Goal: Check status: Check status

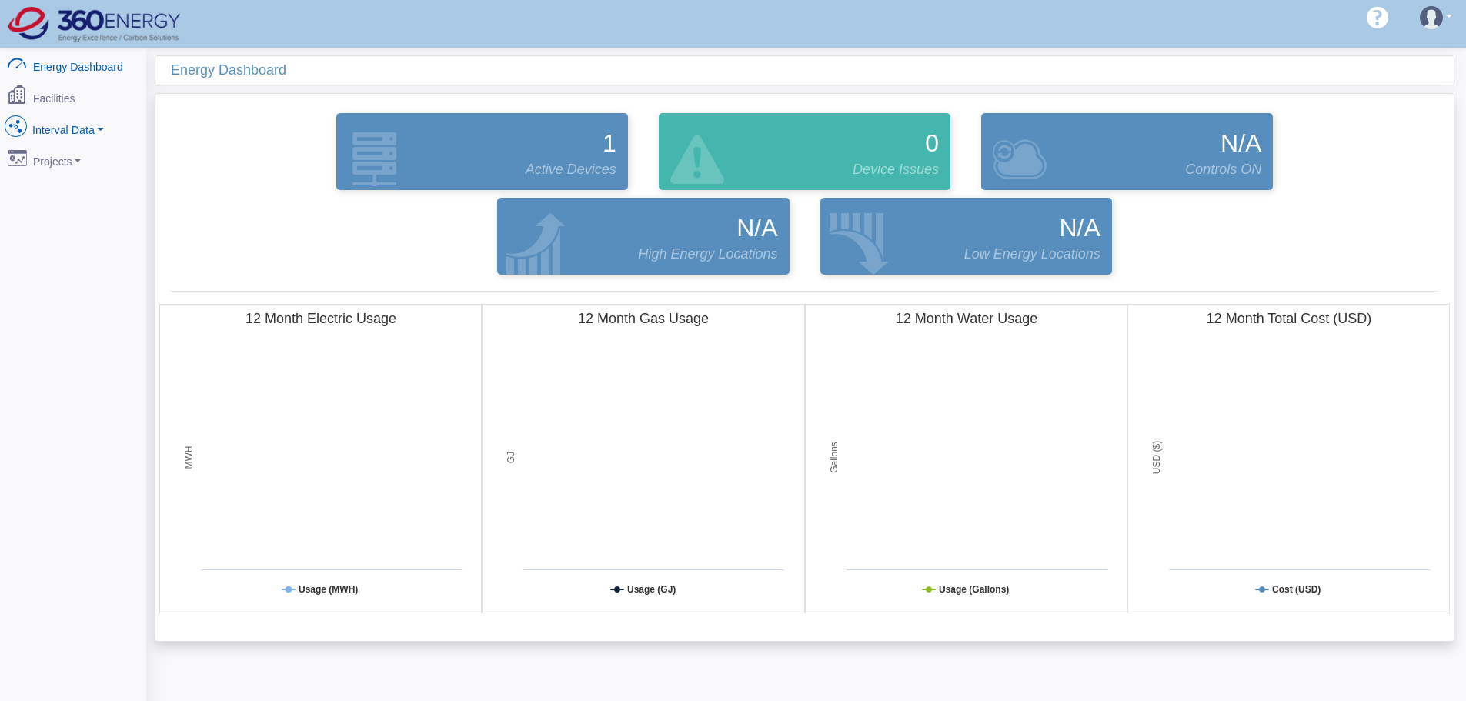
click at [89, 123] on link "Interval Data" at bounding box center [72, 127] width 149 height 32
click at [75, 197] on link "DataView" at bounding box center [72, 211] width 149 height 28
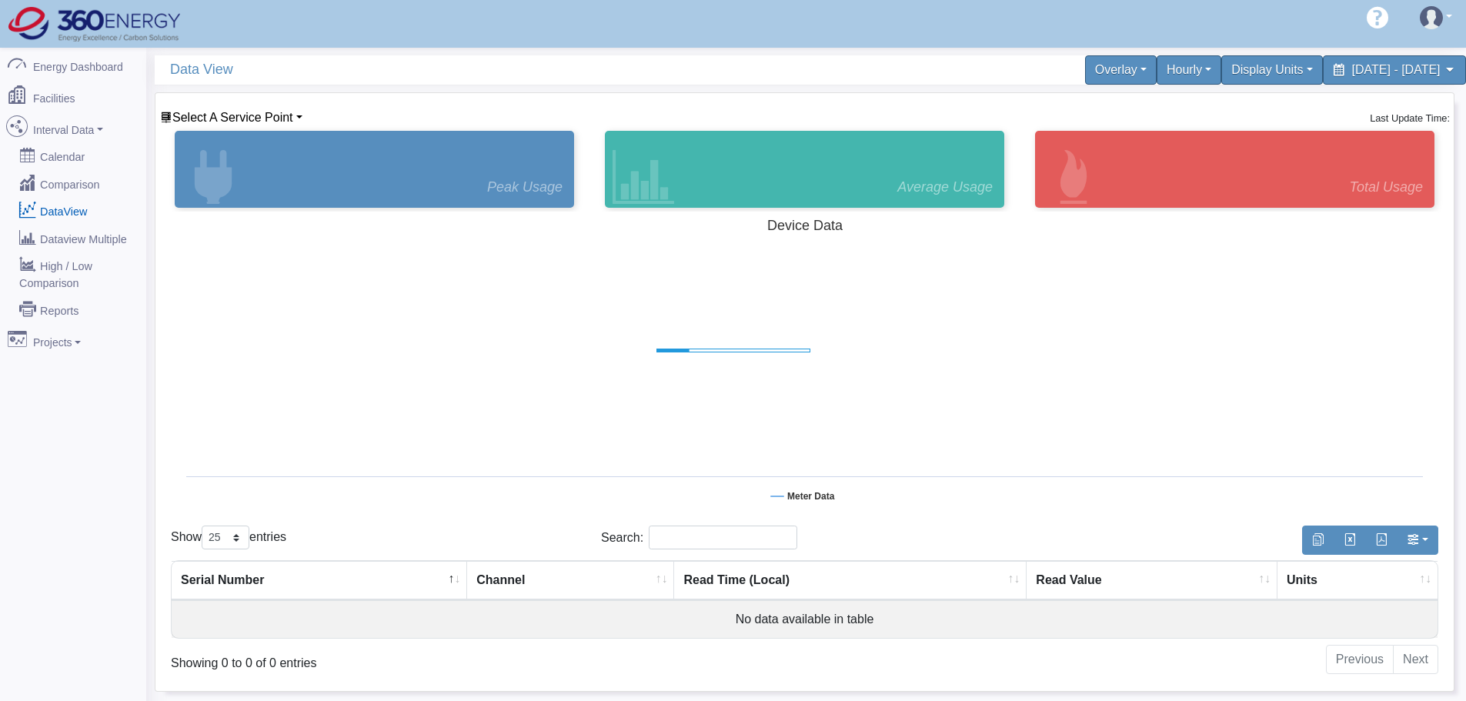
select select "25"
click at [303, 117] on div "Select A Service Point Proplant Propagation Services Last Update Time:" at bounding box center [804, 117] width 1290 height 18
click at [295, 117] on link "Select A Service Point" at bounding box center [231, 117] width 142 height 13
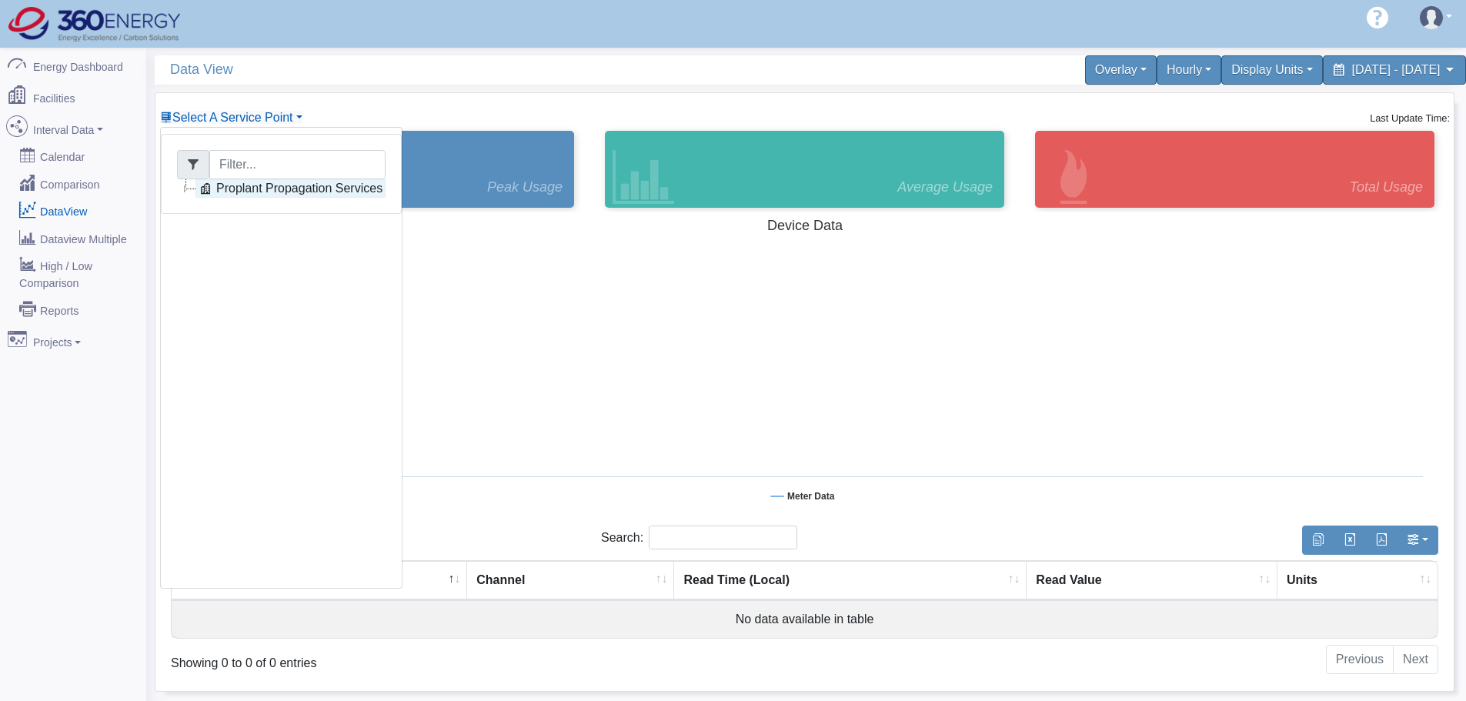
click at [266, 185] on link "Proplant Propagation Services" at bounding box center [290, 188] width 190 height 18
click at [289, 213] on link "Main Electric" at bounding box center [266, 207] width 105 height 18
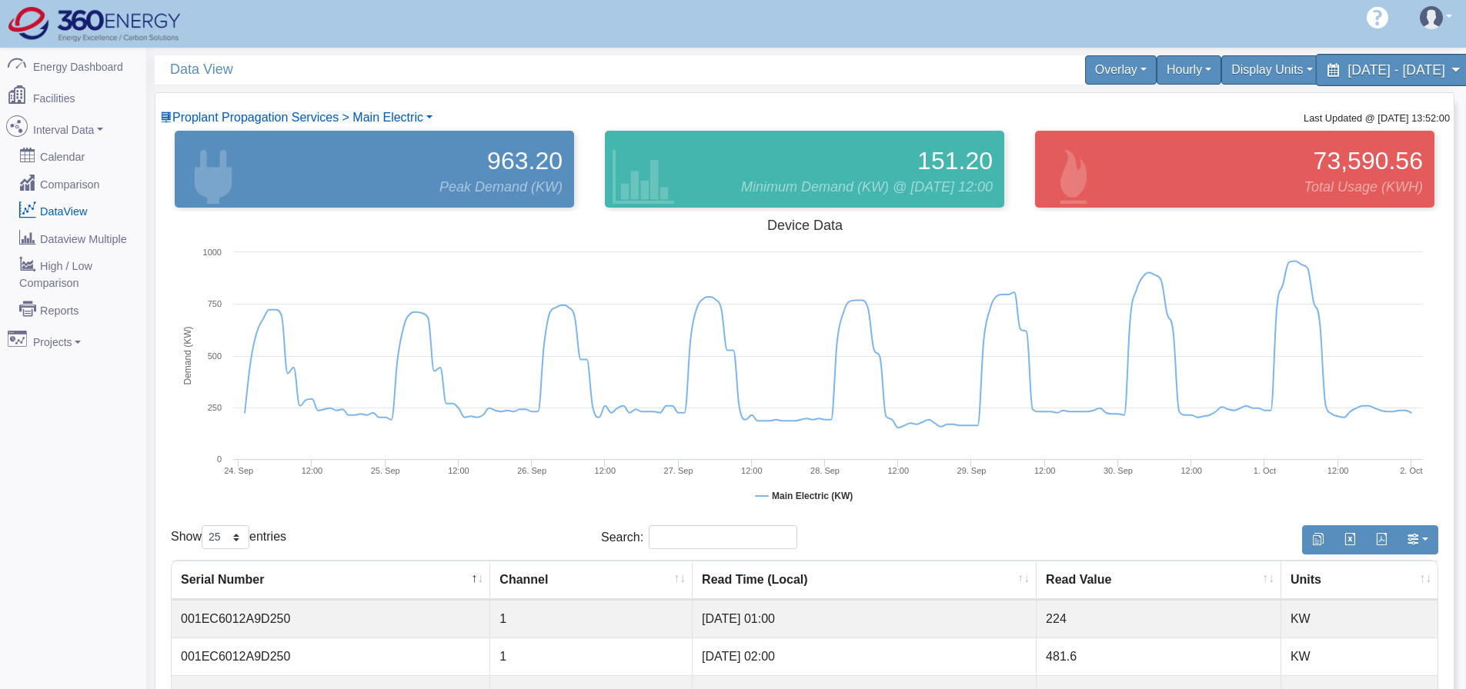
click at [1347, 74] on span "[DATE] - [DATE]" at bounding box center [1395, 69] width 97 height 15
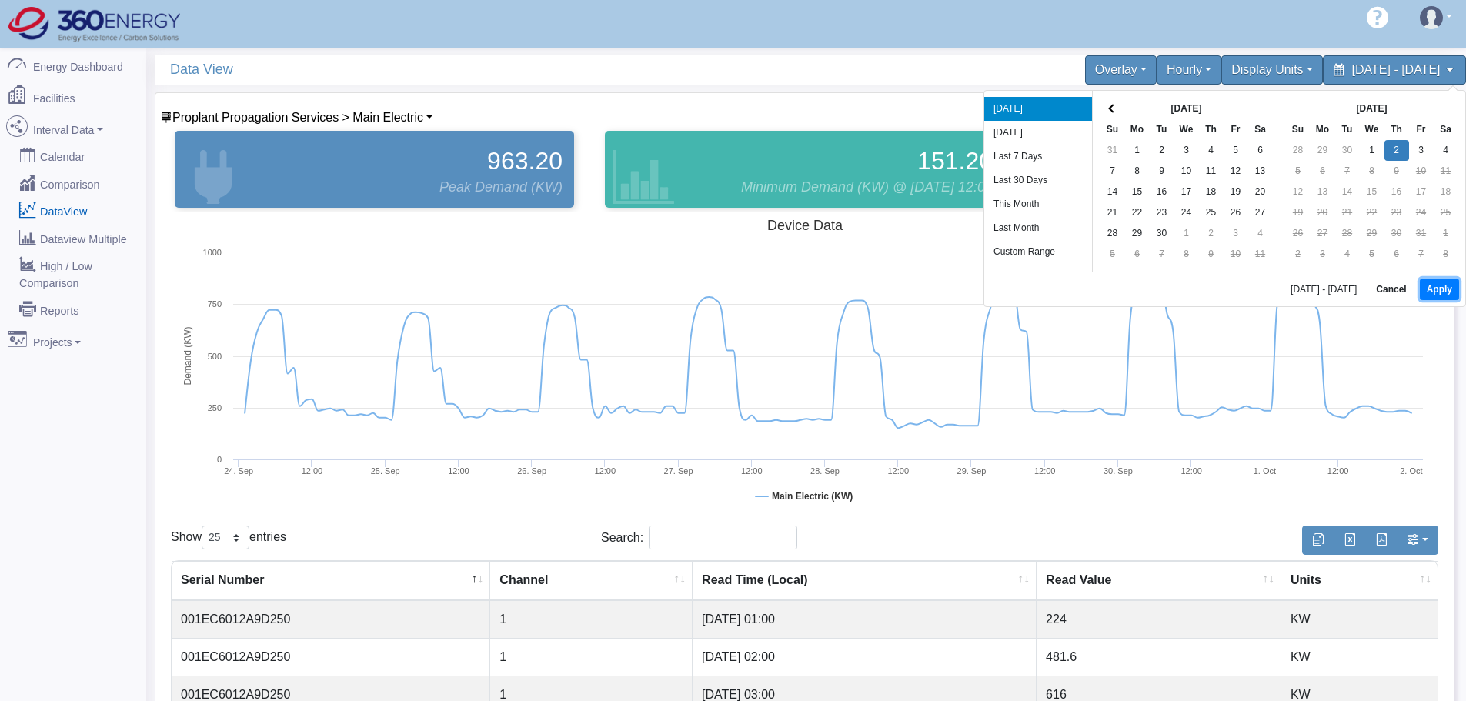
click at [1434, 288] on button "Apply" at bounding box center [1439, 290] width 39 height 22
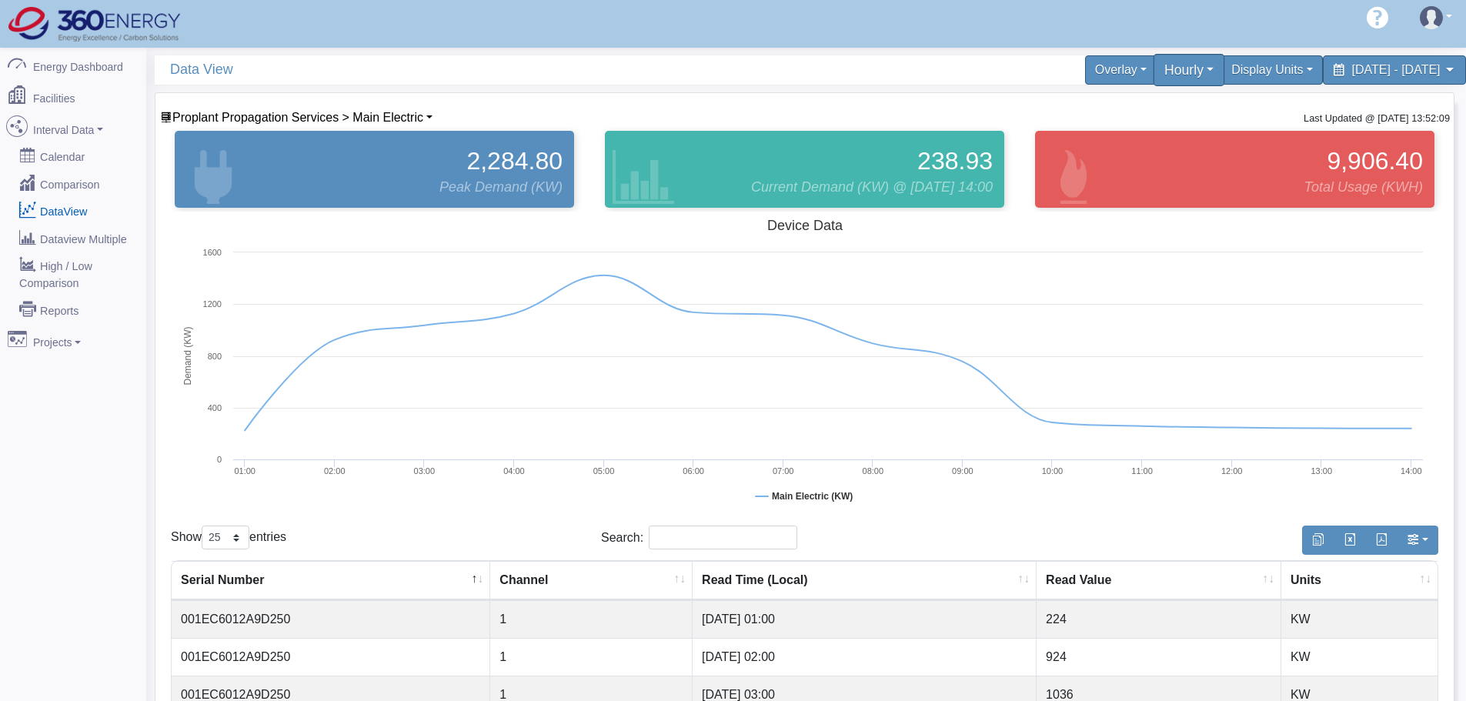
click at [1153, 79] on div "Hourly" at bounding box center [1189, 70] width 72 height 32
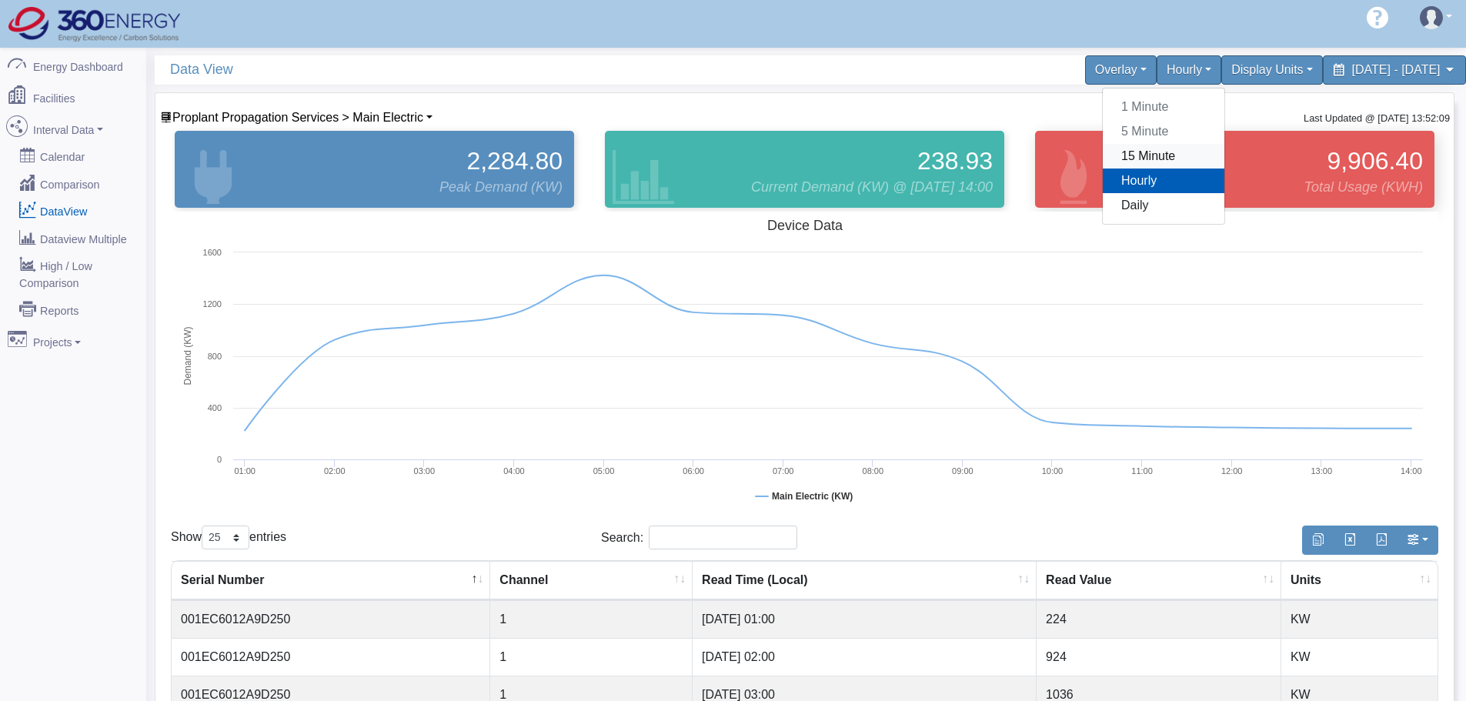
click at [1103, 153] on link "15 Minute" at bounding box center [1164, 156] width 122 height 25
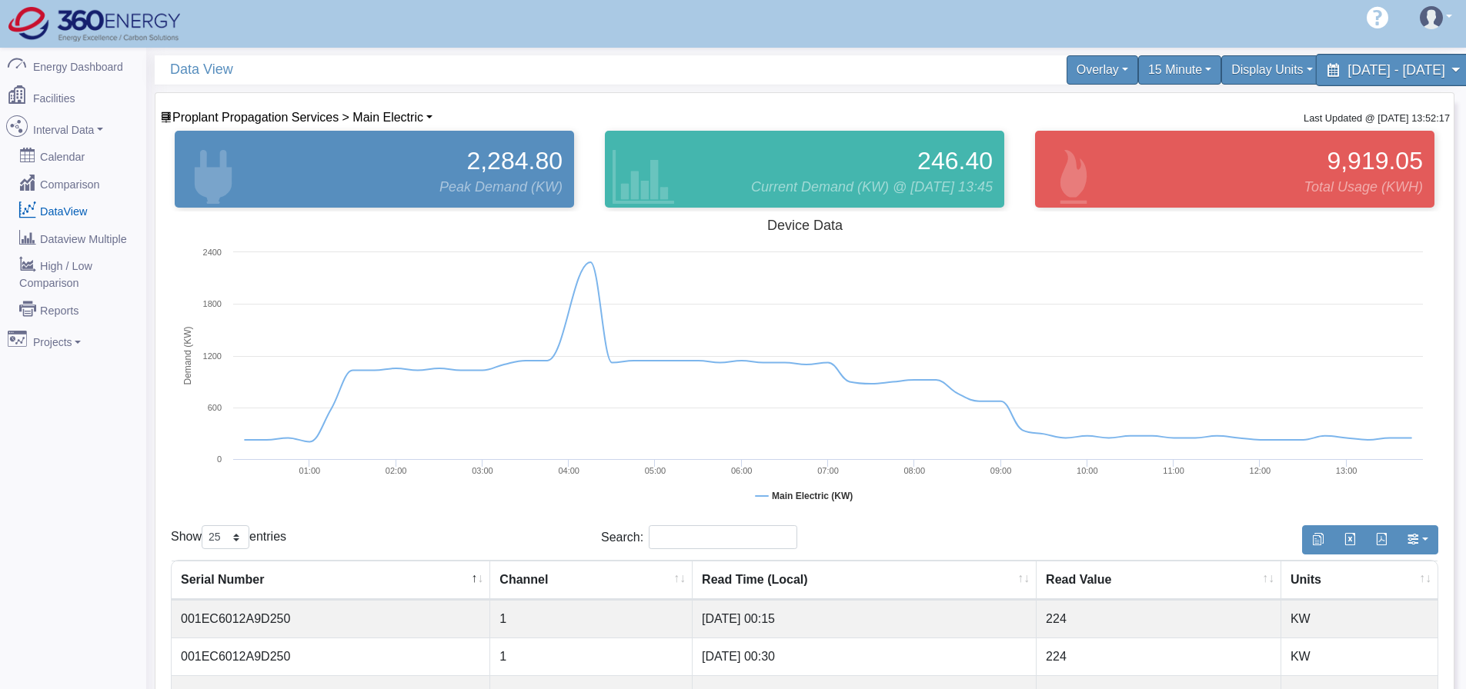
click at [1315, 79] on div "[DATE] - [DATE]" at bounding box center [1394, 70] width 158 height 32
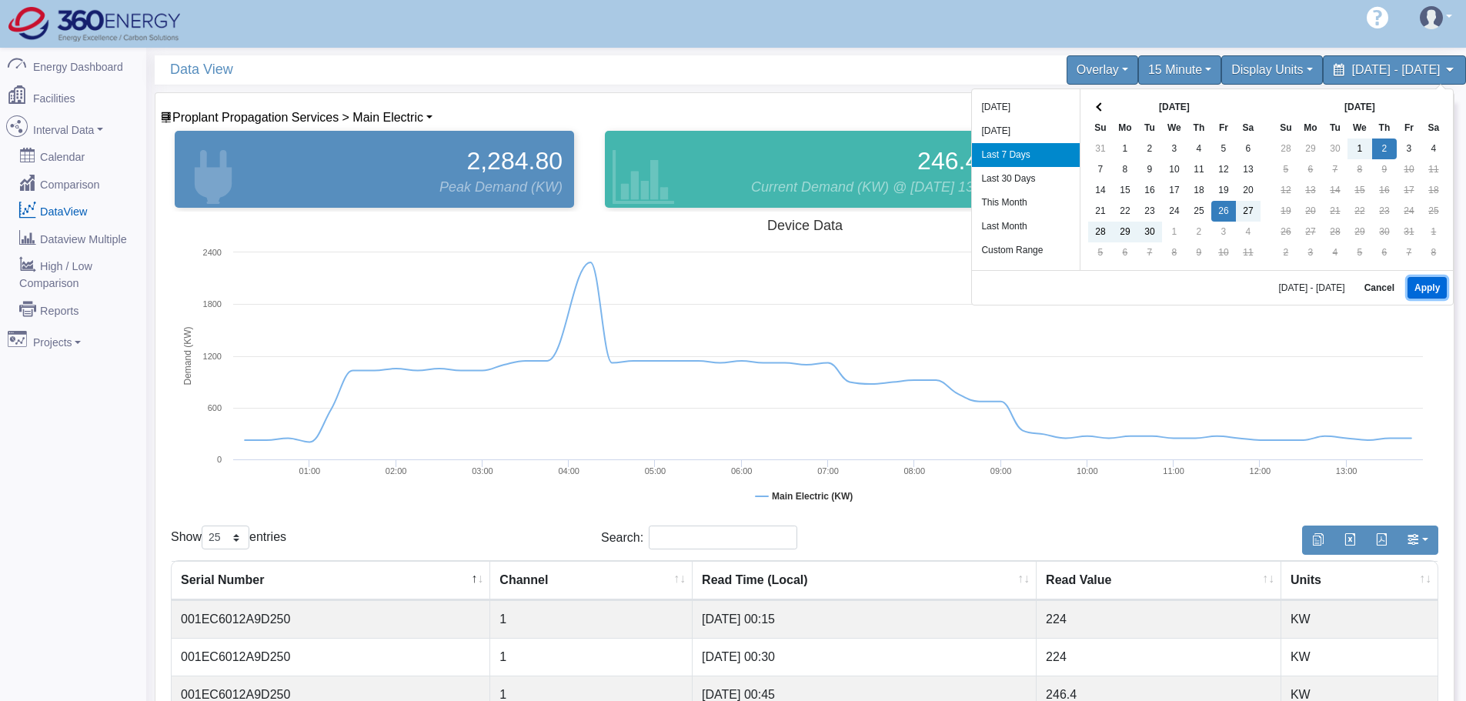
click at [1429, 286] on button "Apply" at bounding box center [1426, 288] width 39 height 22
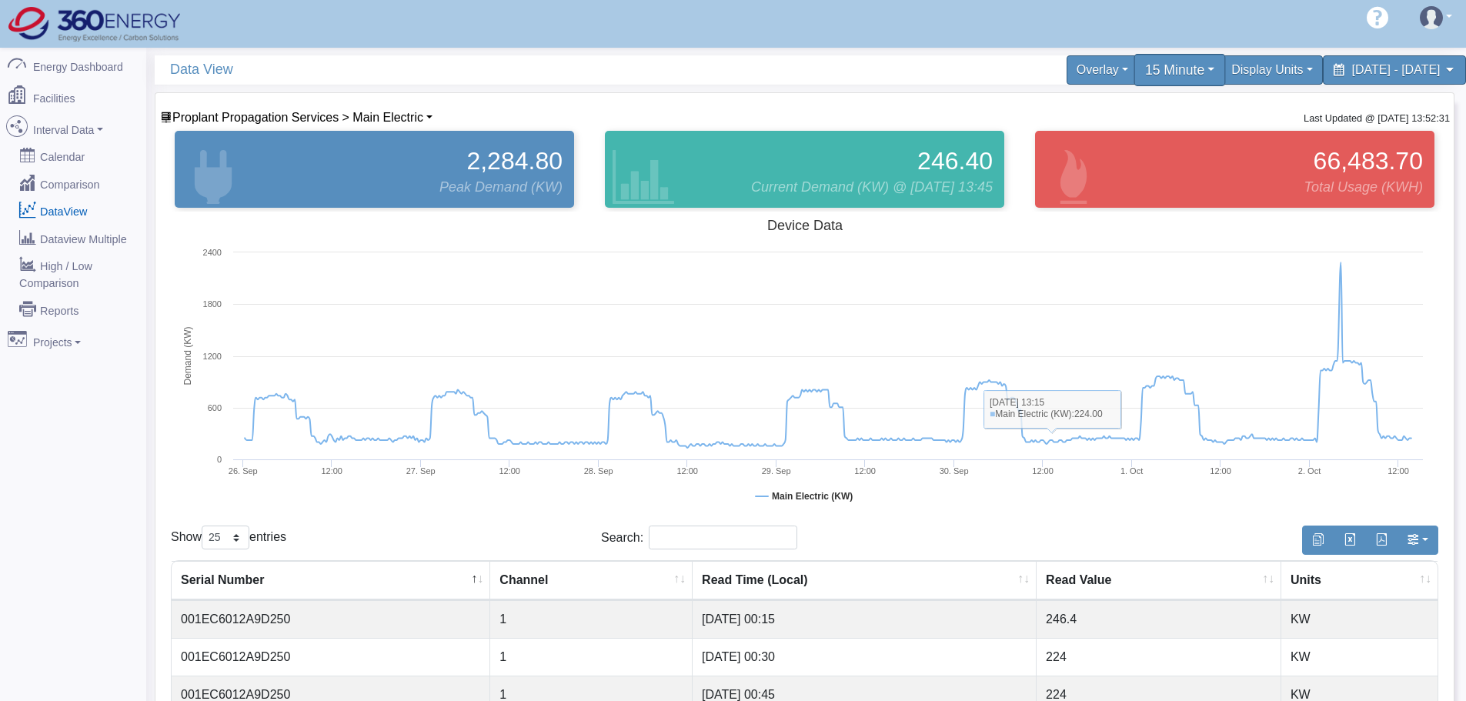
click at [1133, 66] on div "15 Minute" at bounding box center [1179, 70] width 92 height 32
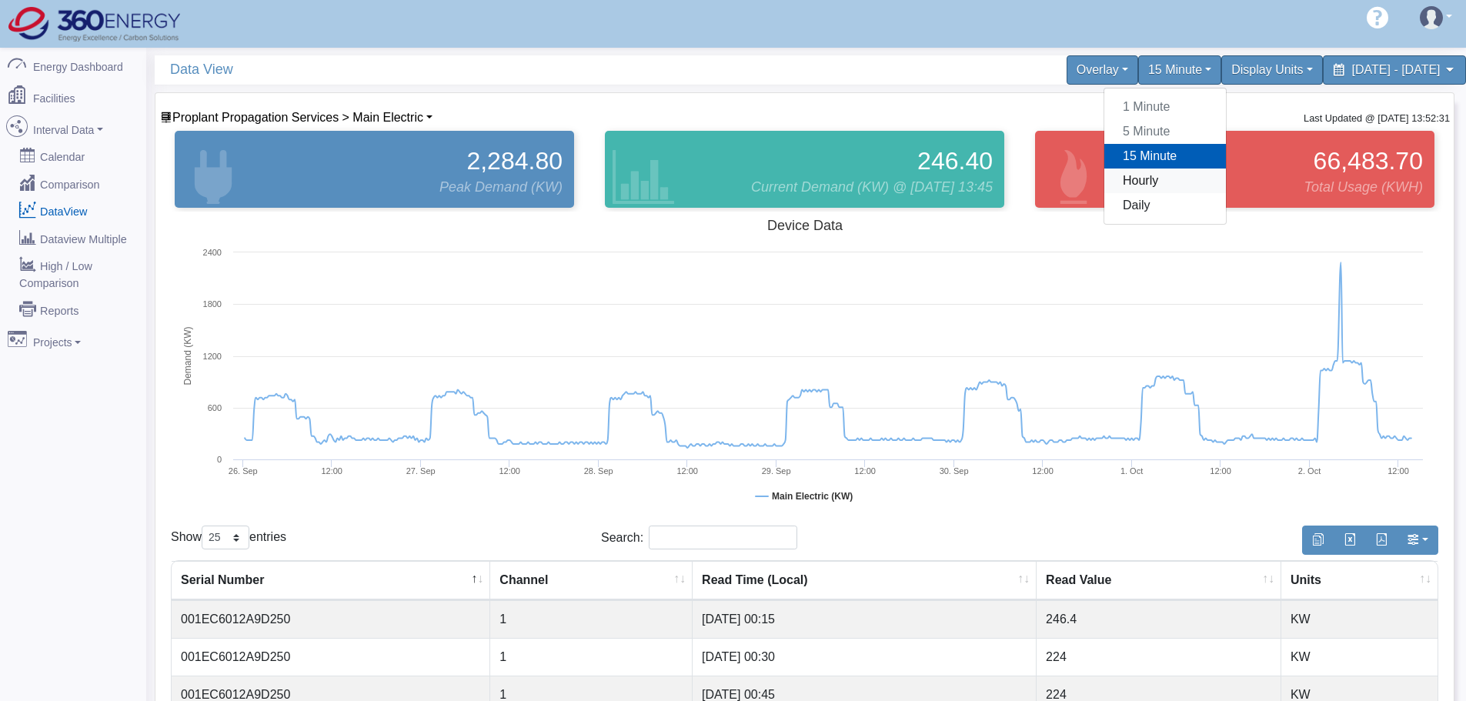
click at [1104, 184] on link "Hourly" at bounding box center [1165, 180] width 122 height 25
